Goal: Task Accomplishment & Management: Use online tool/utility

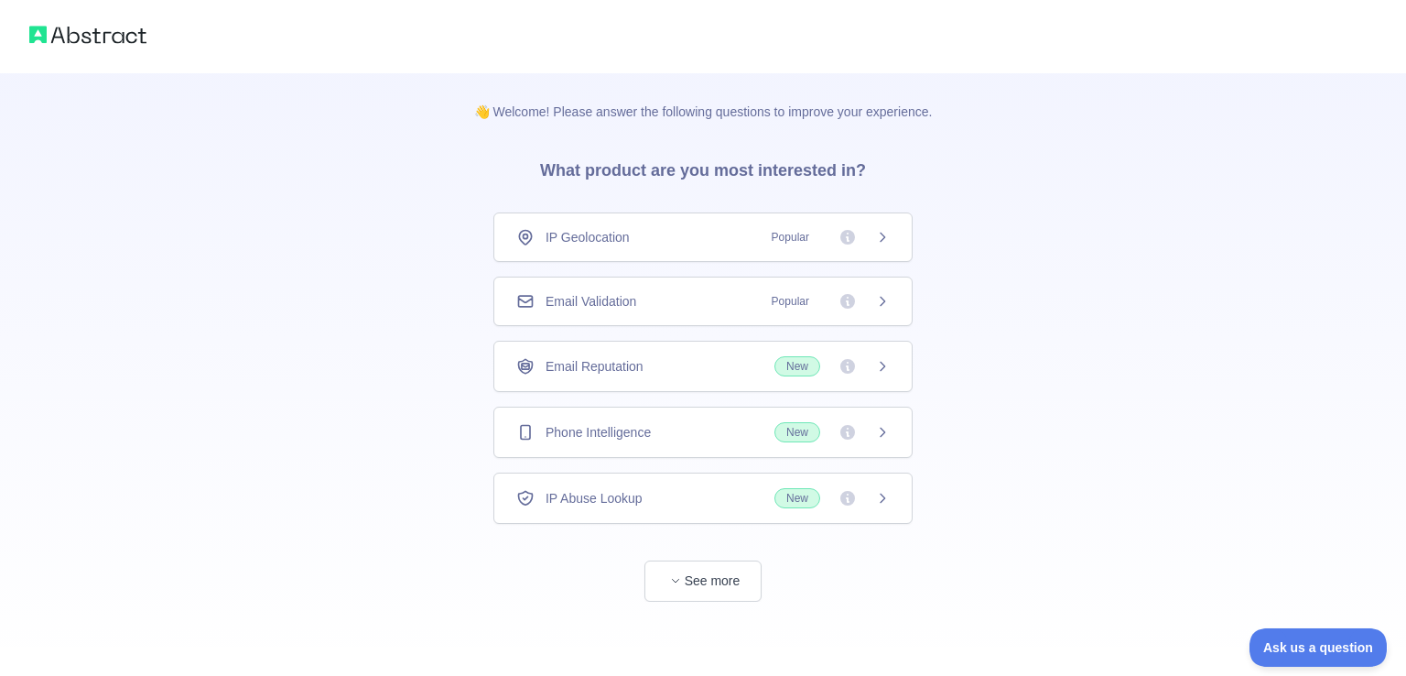
click at [636, 298] on span "Email Validation" at bounding box center [591, 301] width 91 height 18
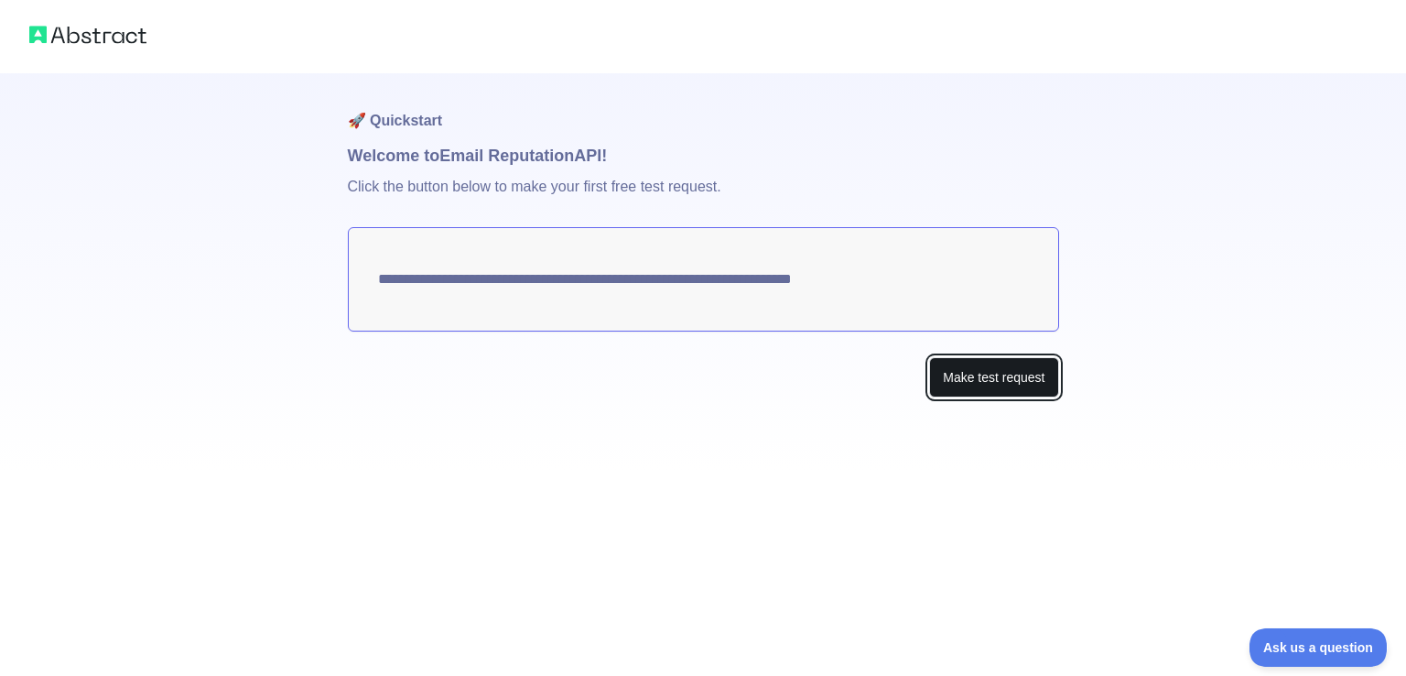
click at [985, 383] on button "Make test request" at bounding box center [993, 377] width 129 height 41
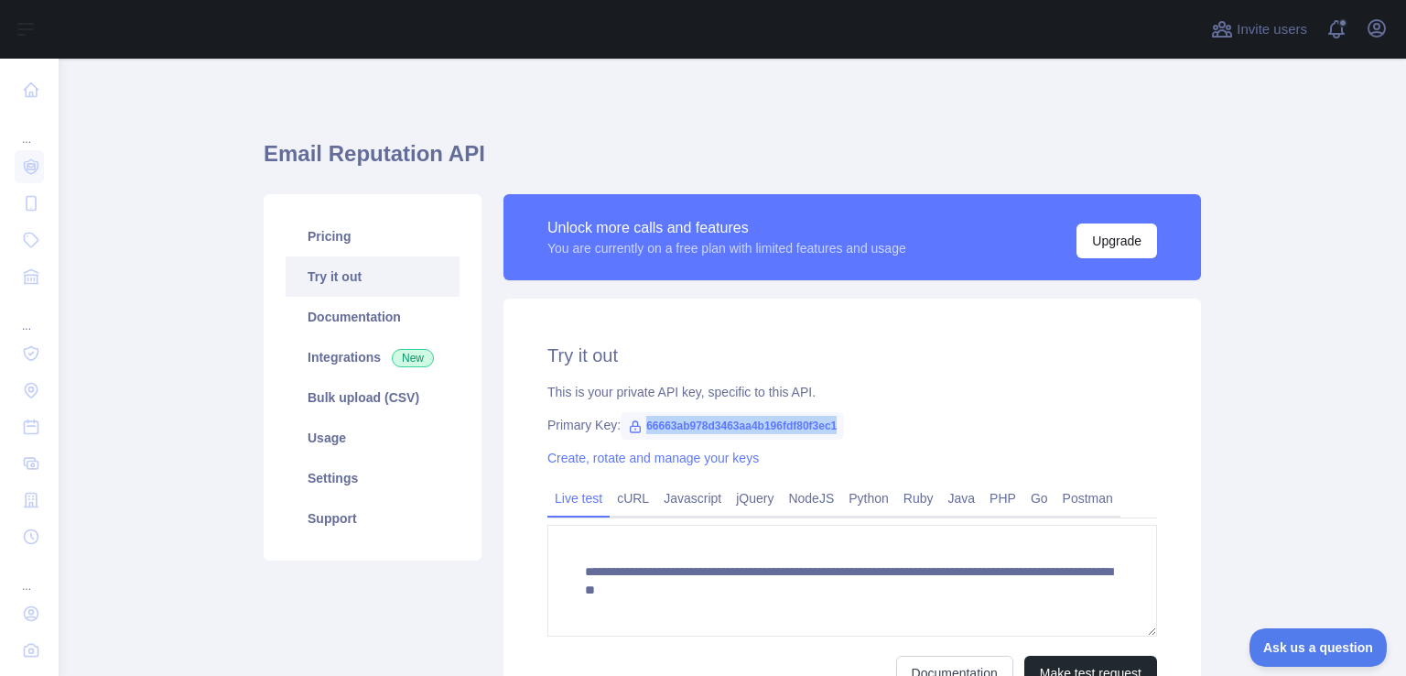
drag, startPoint x: 636, startPoint y: 426, endPoint x: 832, endPoint y: 411, distance: 196.4
click at [832, 412] on span "66663ab978d3463aa4b196fdf80f3ec1" at bounding box center [732, 425] width 223 height 27
copy span "66663ab978d3463aa4b196fdf80f3ec1"
click at [886, 421] on div "Primary Key: 66663ab978d3463aa4b196fdf80f3ec1" at bounding box center [852, 425] width 610 height 18
drag, startPoint x: 835, startPoint y: 423, endPoint x: 622, endPoint y: 430, distance: 213.4
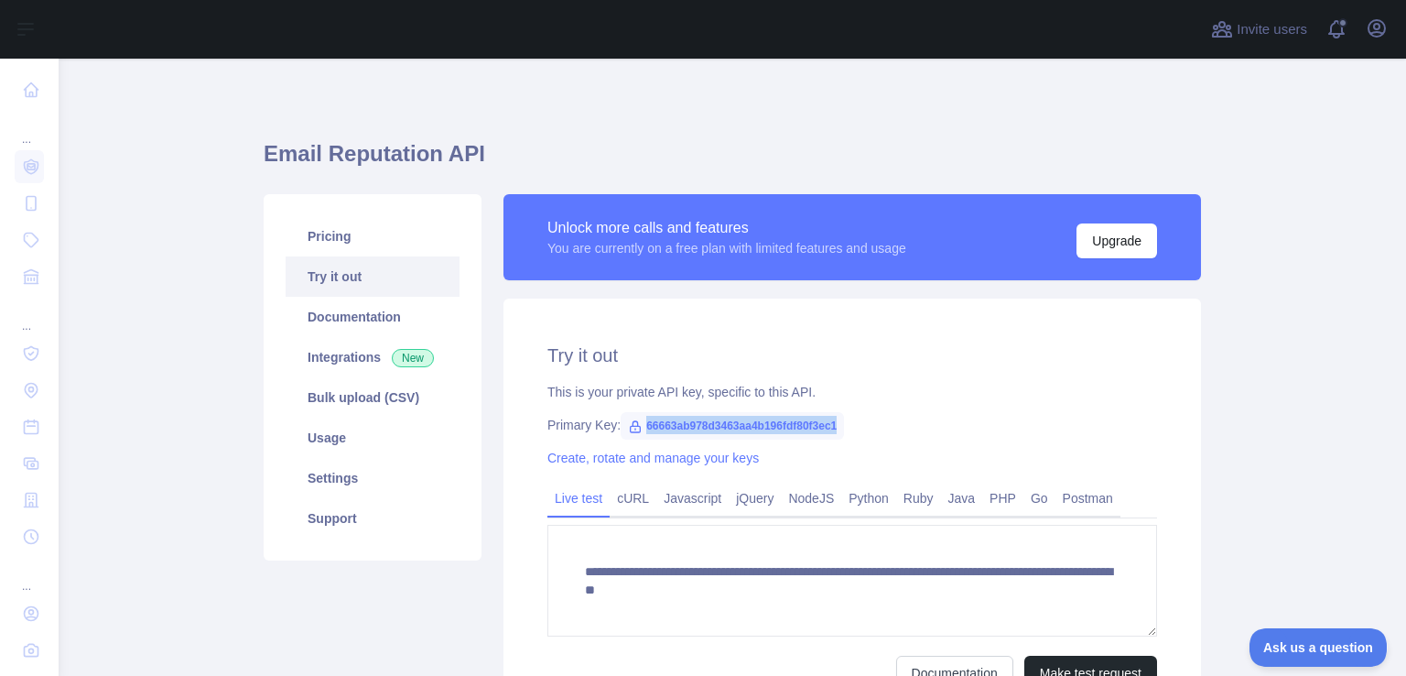
click at [622, 430] on span "66663ab978d3463aa4b196fdf80f3ec1" at bounding box center [732, 425] width 223 height 27
copy span "66663ab978d3463aa4b196fdf80f3ec1"
click at [789, 360] on h2 "Try it out" at bounding box center [852, 355] width 610 height 26
drag, startPoint x: 830, startPoint y: 423, endPoint x: 633, endPoint y: 427, distance: 196.9
click at [633, 427] on span "66663ab978d3463aa4b196fdf80f3ec1" at bounding box center [732, 425] width 223 height 27
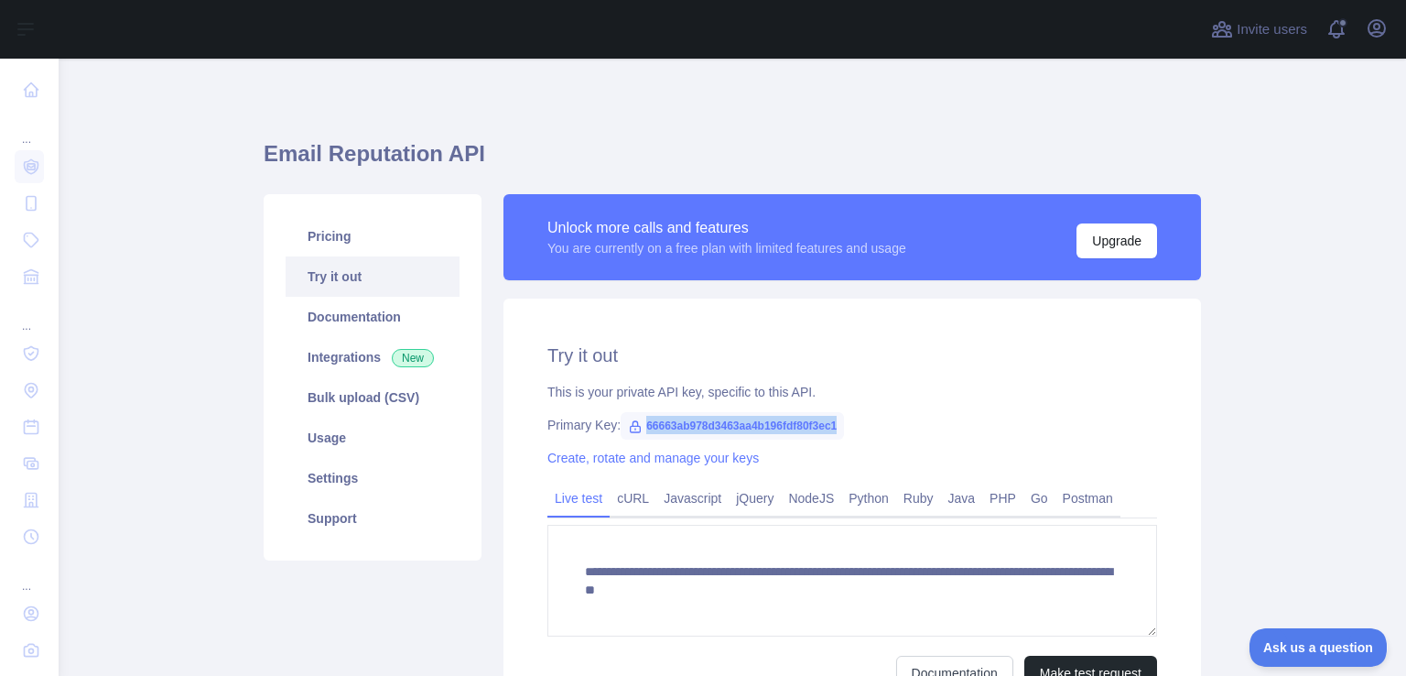
copy span "66663ab978d3463aa4b196fdf80f3ec1"
click at [1008, 345] on h2 "Try it out" at bounding box center [852, 355] width 610 height 26
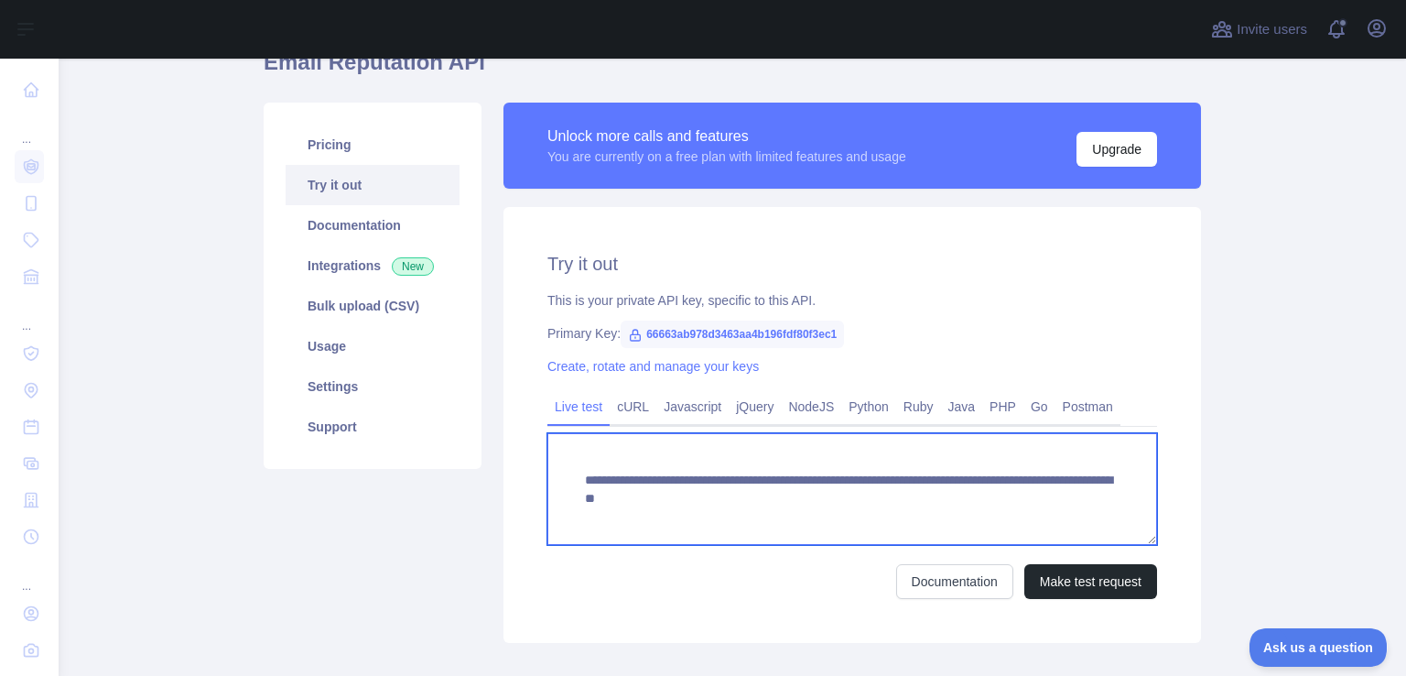
drag, startPoint x: 559, startPoint y: 473, endPoint x: 1114, endPoint y: 516, distance: 556.4
click at [1114, 516] on textarea "**********" at bounding box center [852, 489] width 610 height 112
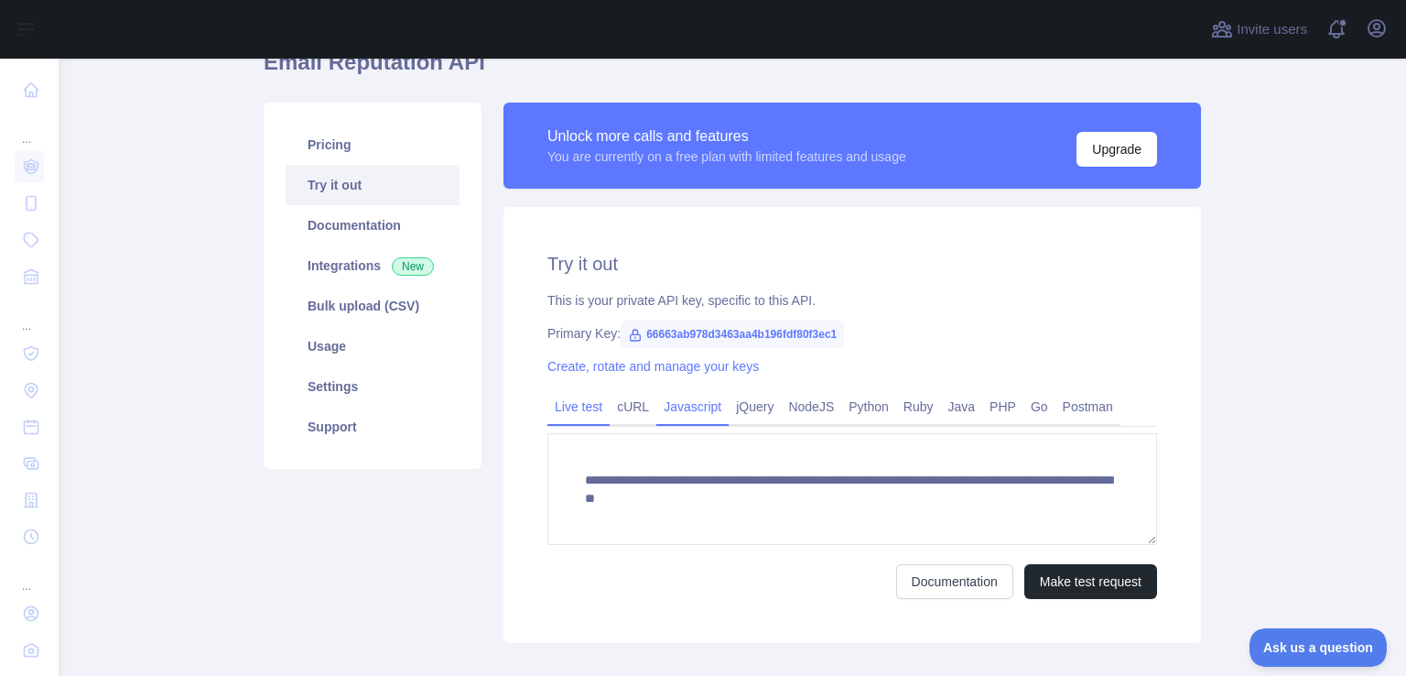
click at [685, 411] on link "Javascript" at bounding box center [692, 406] width 72 height 29
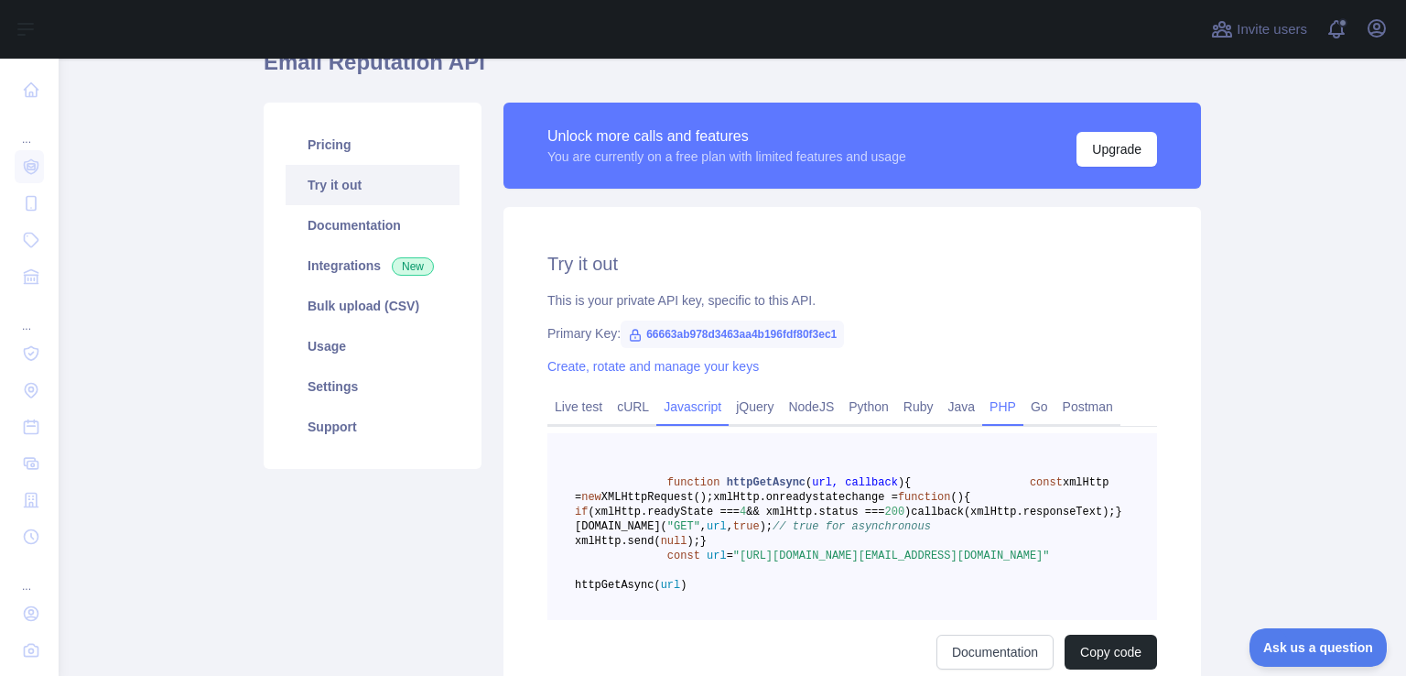
click at [984, 406] on link "PHP" at bounding box center [1002, 406] width 41 height 29
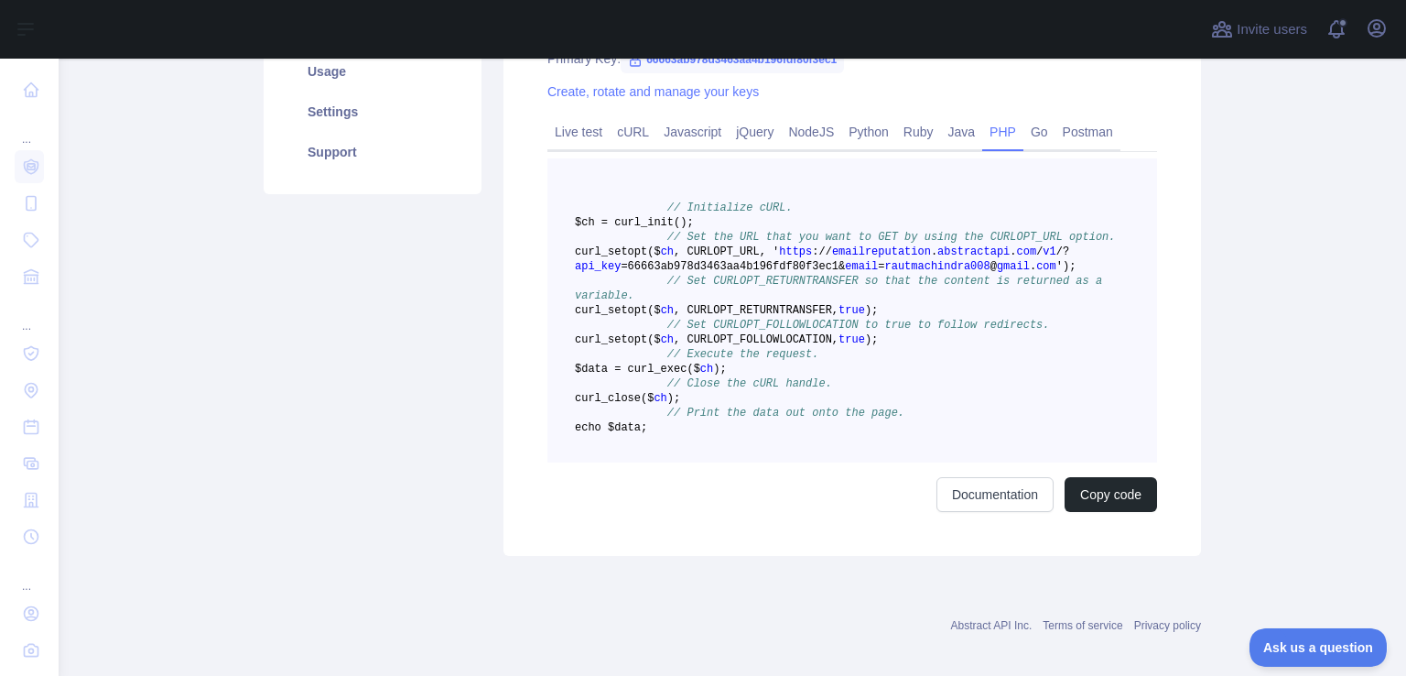
scroll to position [275, 0]
